Goal: Navigation & Orientation: Locate item on page

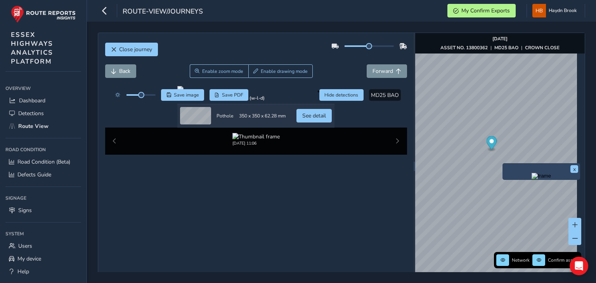
click at [532, 179] on img "Preview frame" at bounding box center [541, 176] width 19 height 6
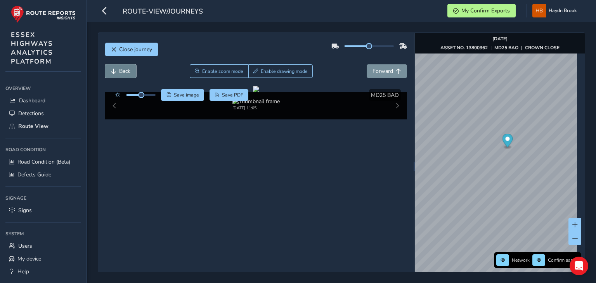
click at [126, 72] on span "Back" at bounding box center [124, 71] width 11 height 7
click at [375, 73] on span "Forward" at bounding box center [383, 71] width 21 height 7
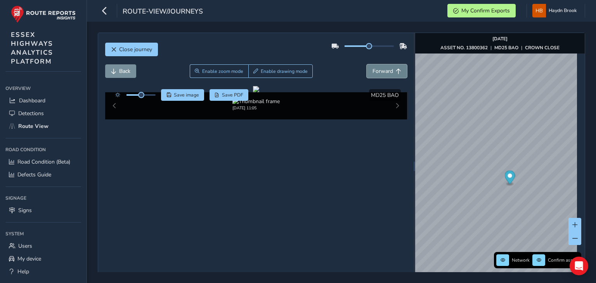
click at [383, 70] on span "Forward" at bounding box center [383, 71] width 21 height 7
click at [394, 67] on button "Forward" at bounding box center [387, 71] width 40 height 14
click at [387, 70] on span "Forward" at bounding box center [383, 71] width 21 height 7
click at [383, 70] on span "Forward" at bounding box center [383, 71] width 21 height 7
click at [120, 66] on button "Back" at bounding box center [120, 71] width 31 height 14
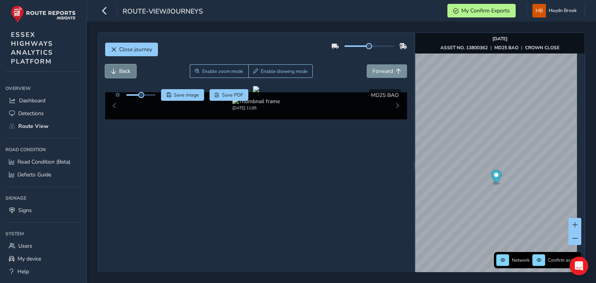
click at [120, 66] on button "Back" at bounding box center [120, 71] width 31 height 14
click at [382, 72] on span "Forward" at bounding box center [383, 71] width 21 height 7
click at [382, 71] on span "Forward" at bounding box center [383, 71] width 21 height 7
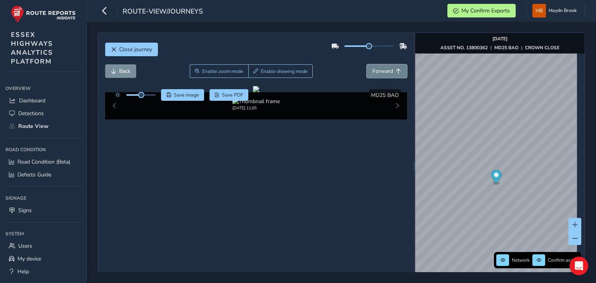
click at [382, 70] on span "Forward" at bounding box center [383, 71] width 21 height 7
click at [382, 69] on span "Forward" at bounding box center [383, 71] width 21 height 7
click at [382, 68] on span "Forward" at bounding box center [383, 71] width 21 height 7
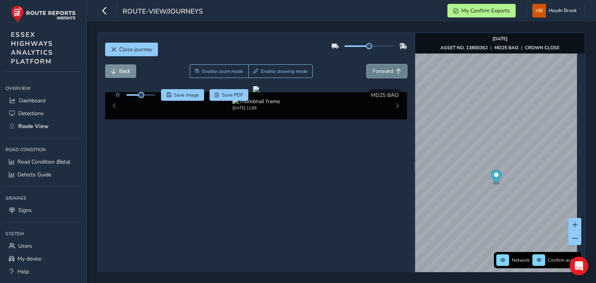
click at [382, 68] on span "Forward" at bounding box center [383, 71] width 21 height 7
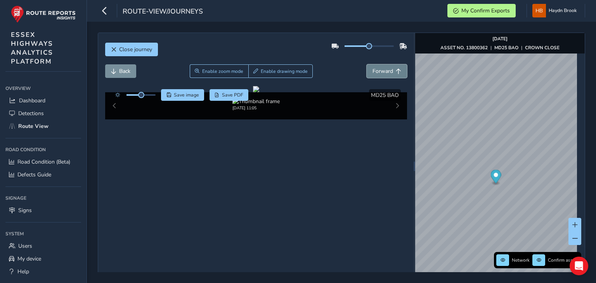
click at [382, 68] on span "Forward" at bounding box center [383, 71] width 21 height 7
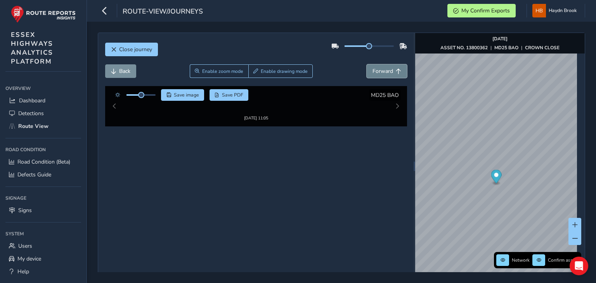
click at [382, 68] on span "Forward" at bounding box center [383, 71] width 21 height 7
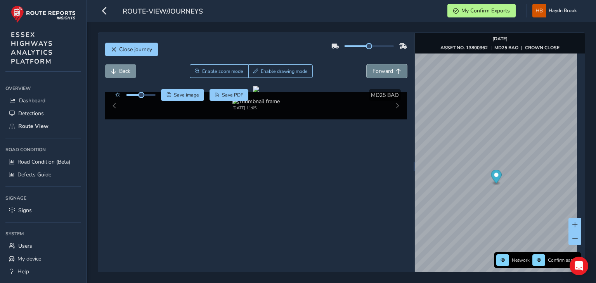
click at [382, 68] on span "Forward" at bounding box center [383, 71] width 21 height 7
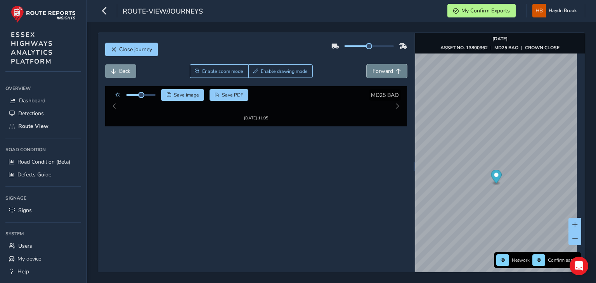
click at [382, 68] on span "Forward" at bounding box center [383, 71] width 21 height 7
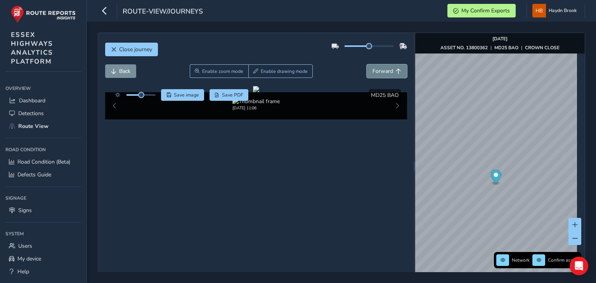
click at [382, 68] on span "Forward" at bounding box center [383, 71] width 21 height 7
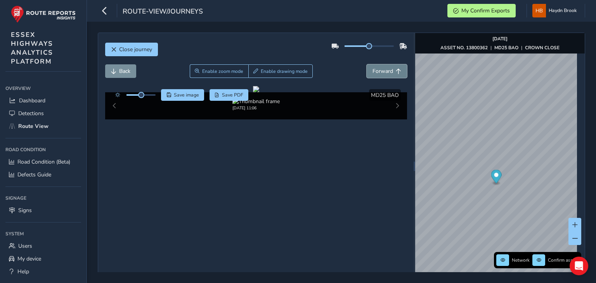
click at [382, 68] on span "Forward" at bounding box center [383, 71] width 21 height 7
